Goal: Navigation & Orientation: Find specific page/section

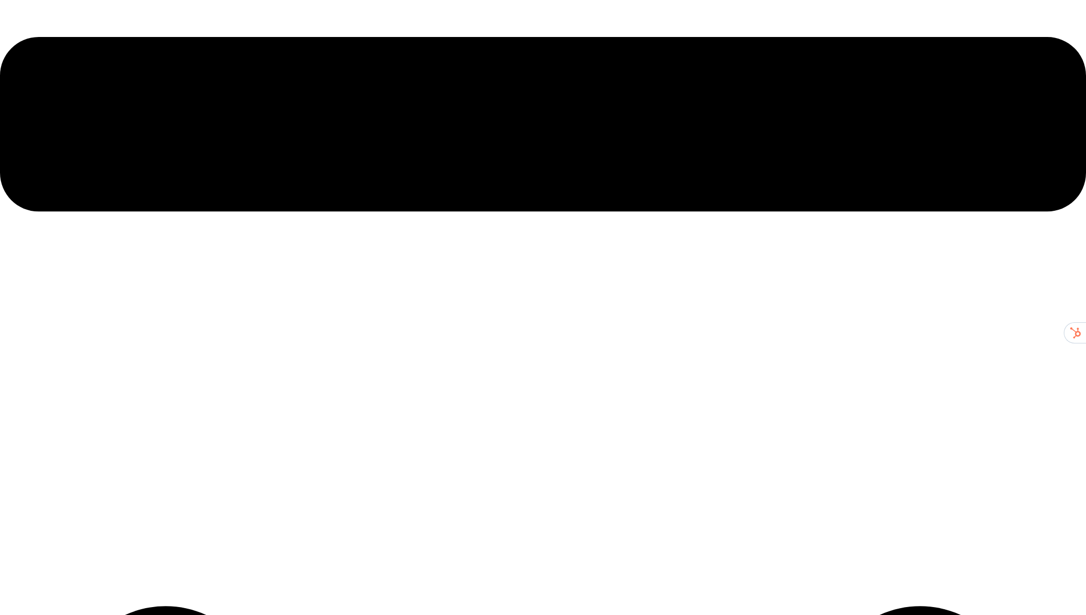
scroll to position [1297, 0]
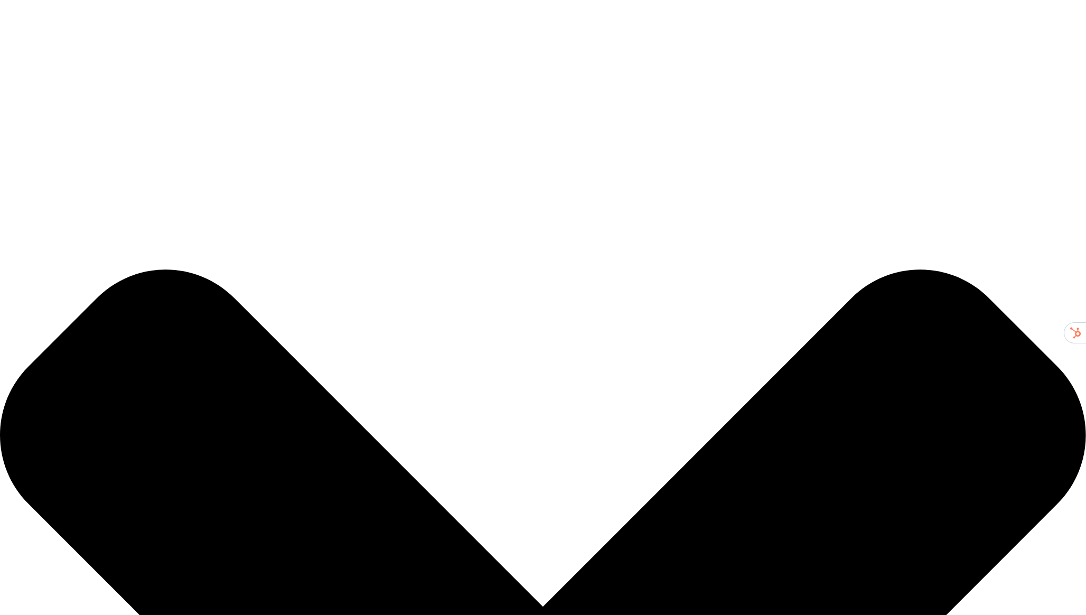
scroll to position [1261, 0]
